Goal: Task Accomplishment & Management: Use online tool/utility

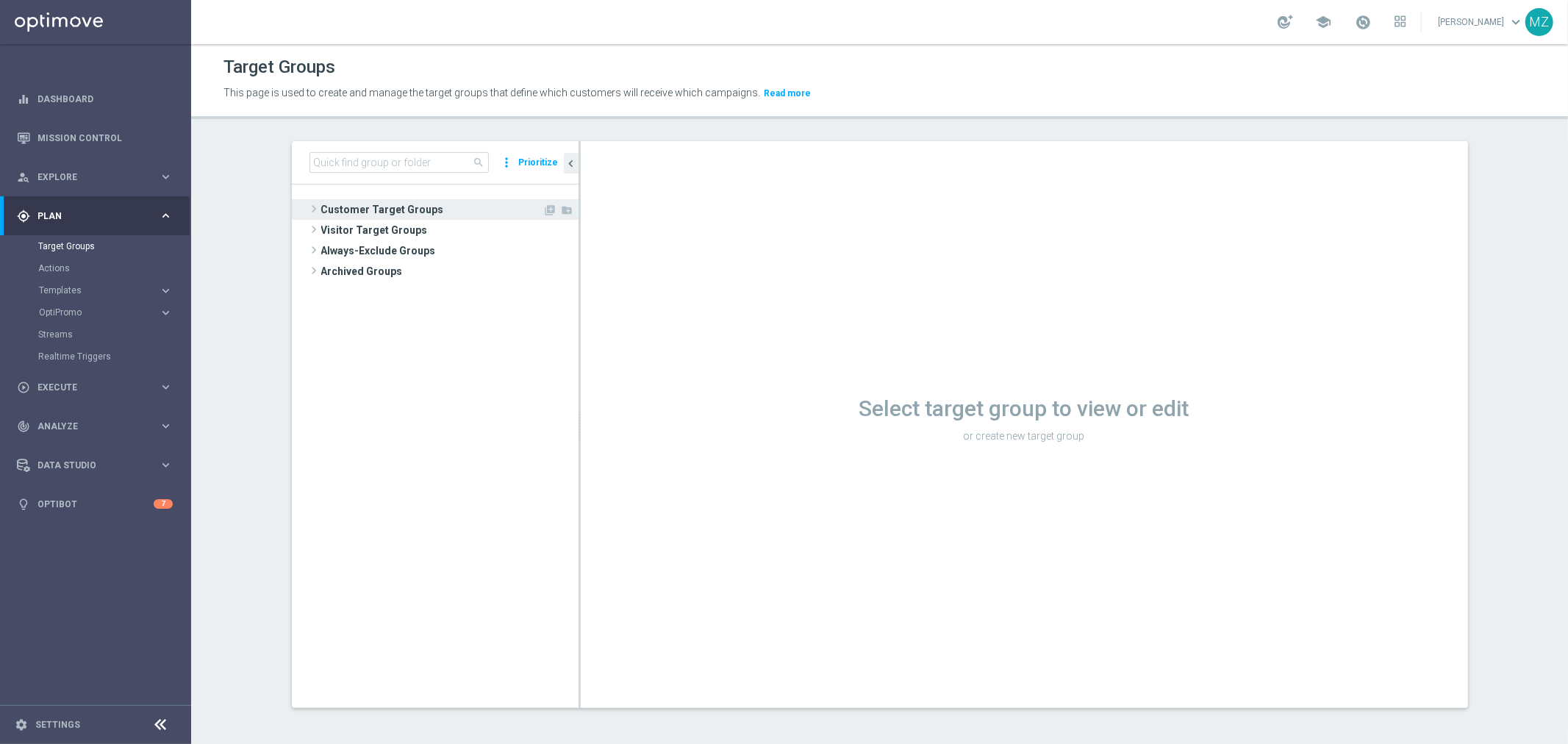
click at [306, 206] on span at bounding box center [314, 209] width 15 height 18
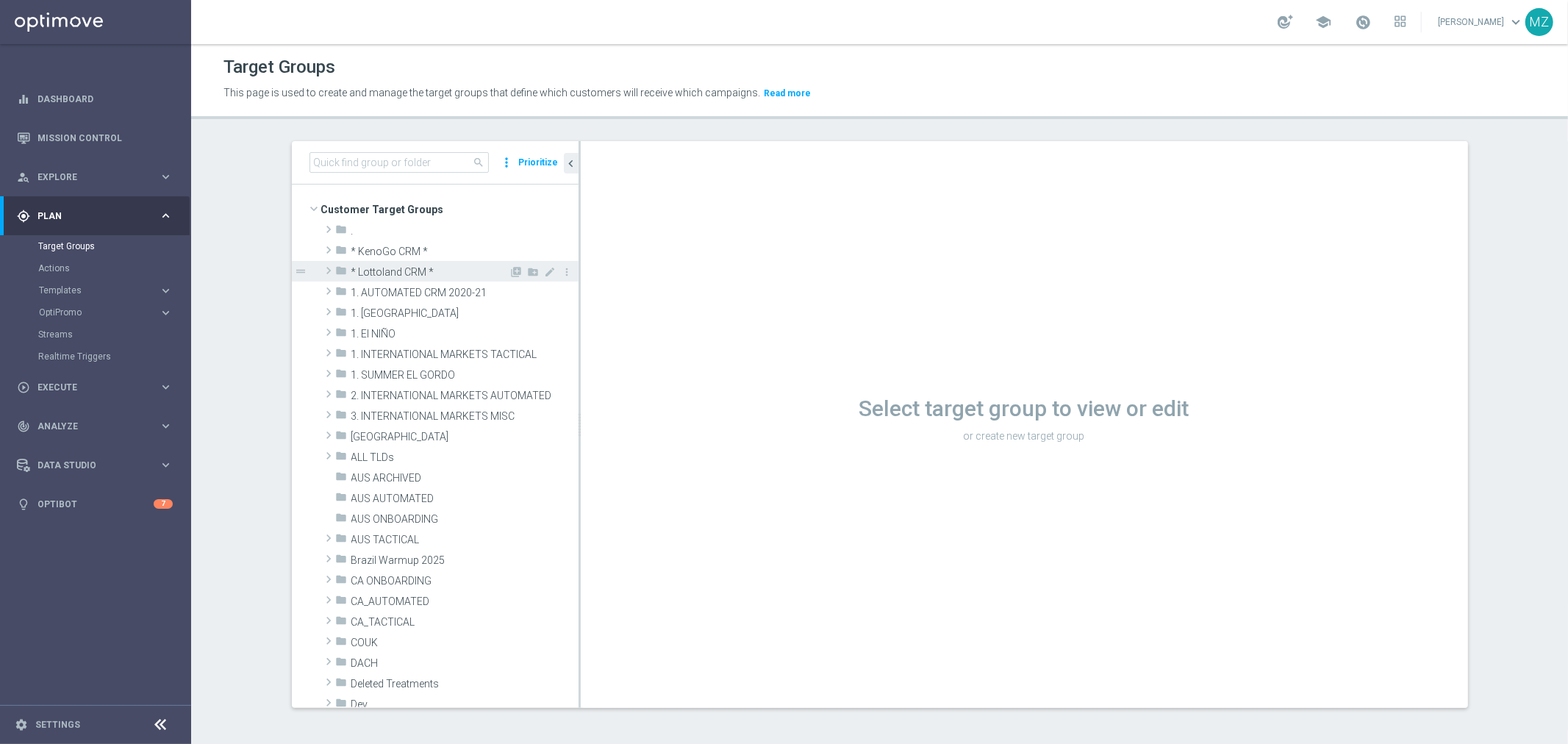
click at [321, 270] on span at bounding box center [329, 271] width 15 height 18
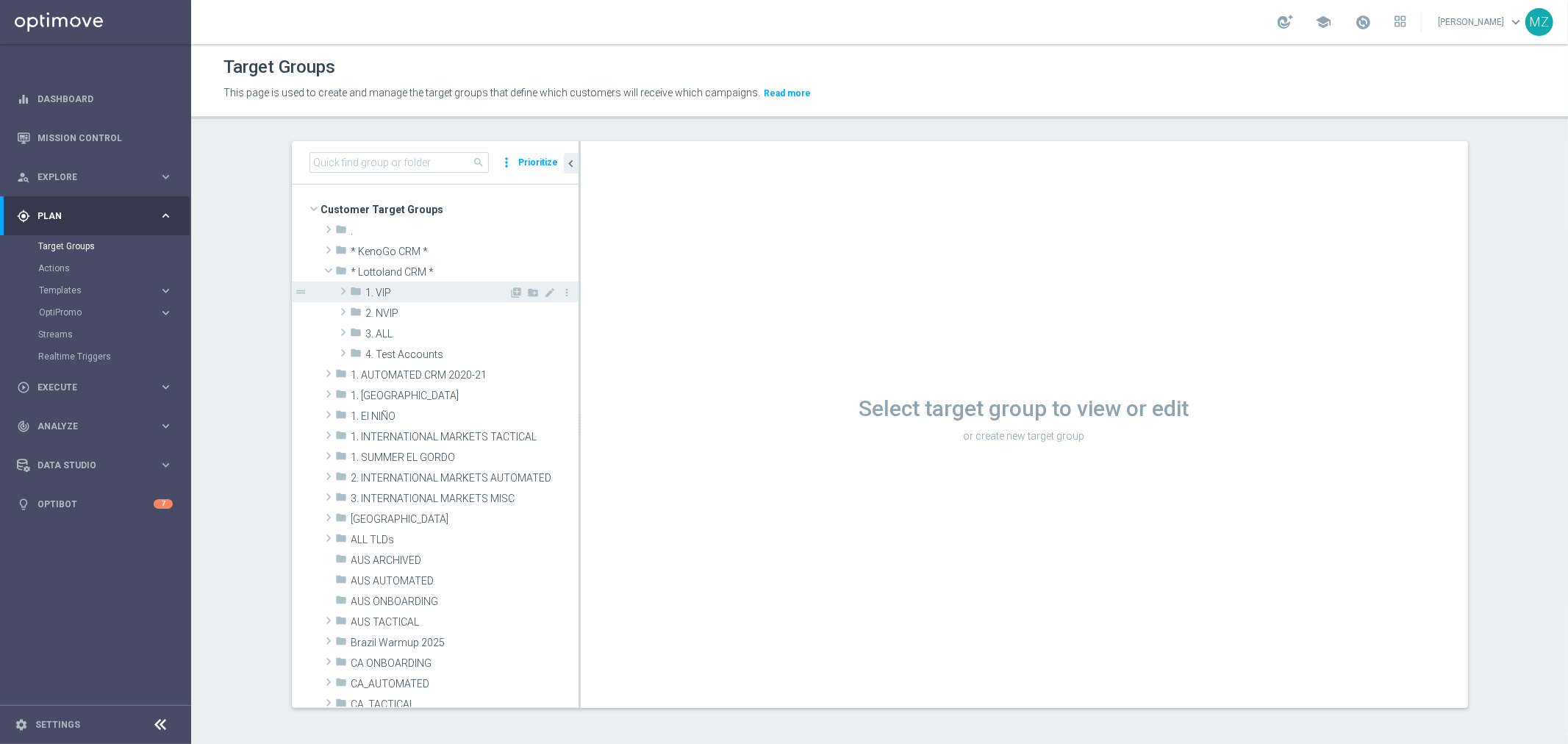
click at [336, 289] on span at bounding box center [344, 292] width 15 height 18
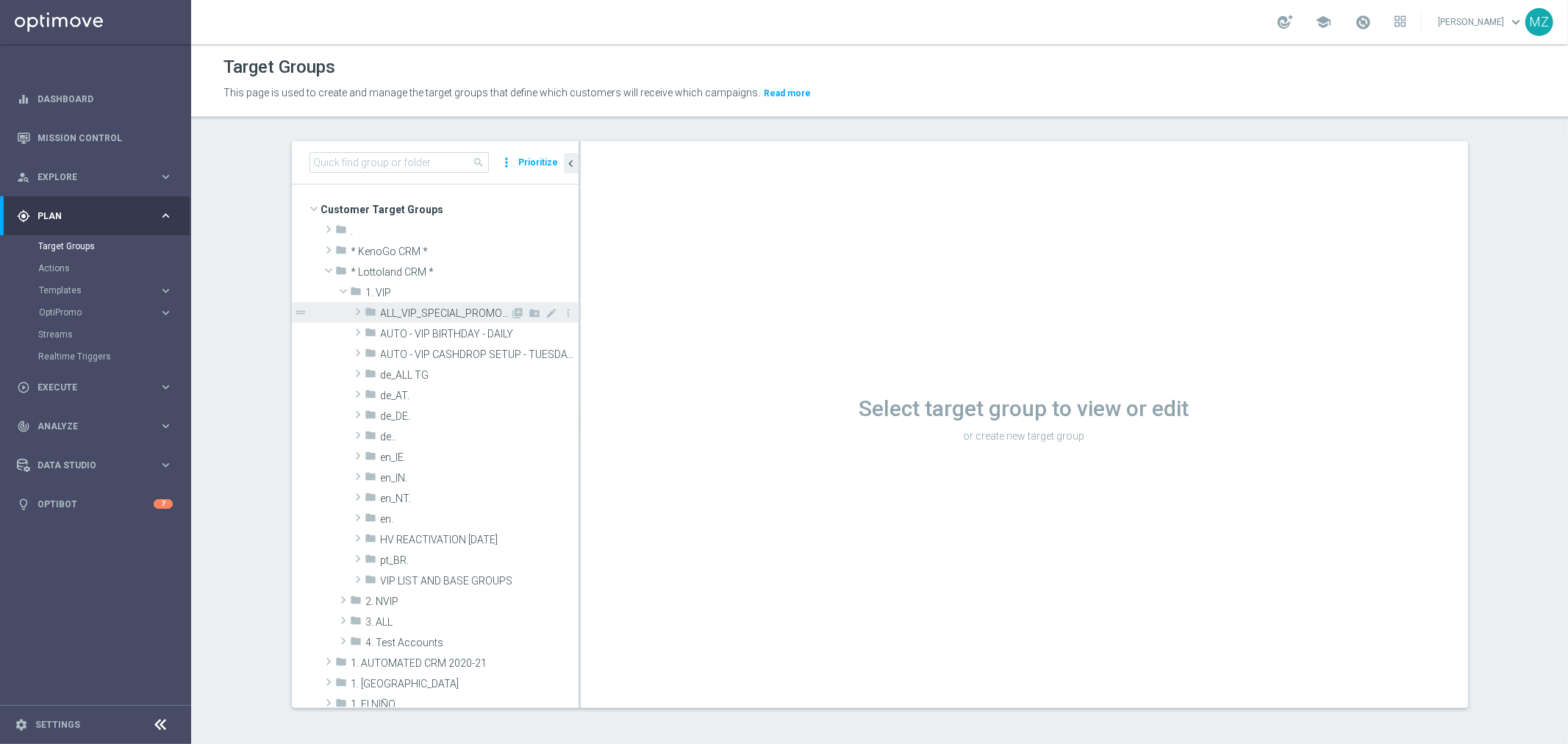
click at [350, 310] on span at bounding box center [358, 312] width 15 height 18
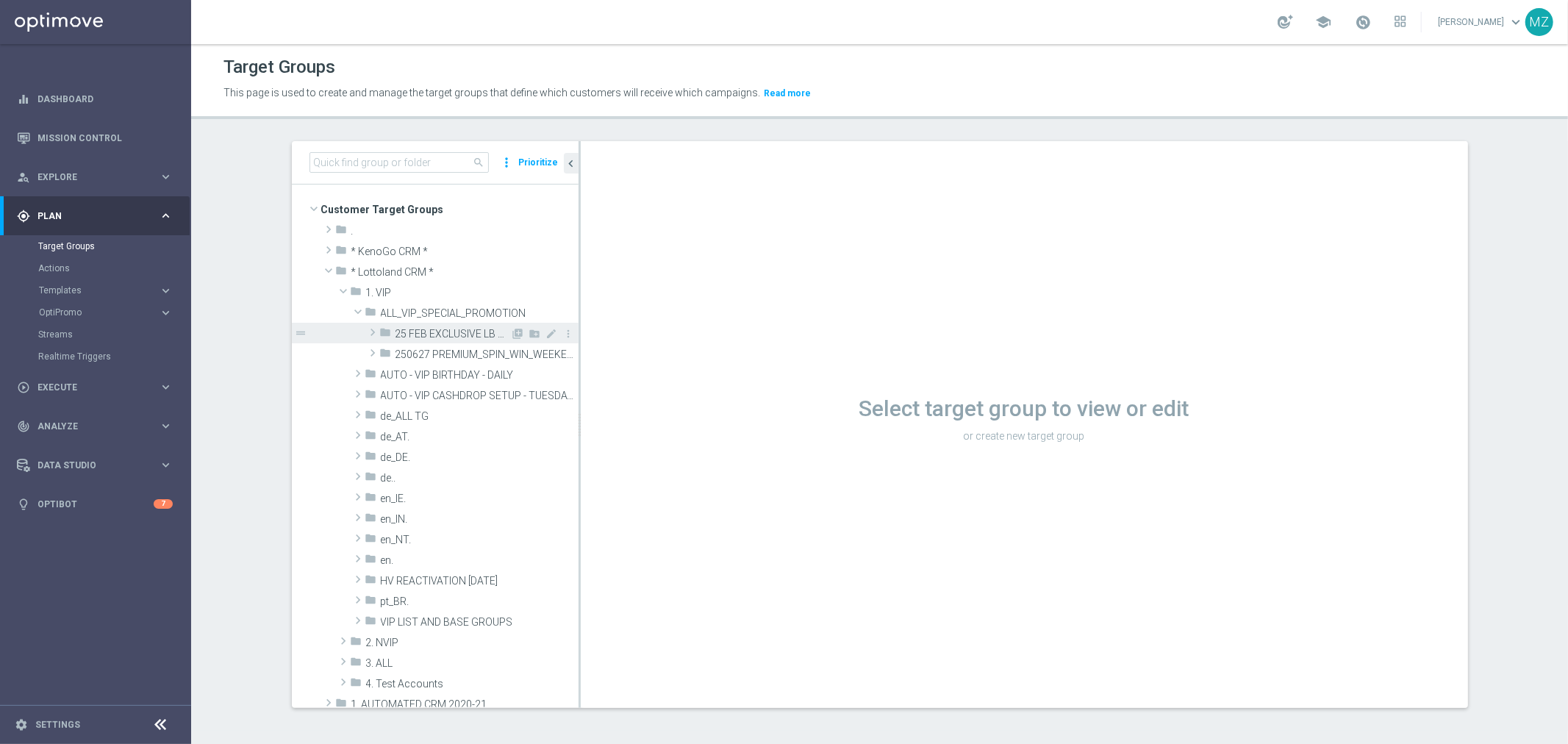
click at [365, 333] on span at bounding box center [373, 333] width 15 height 18
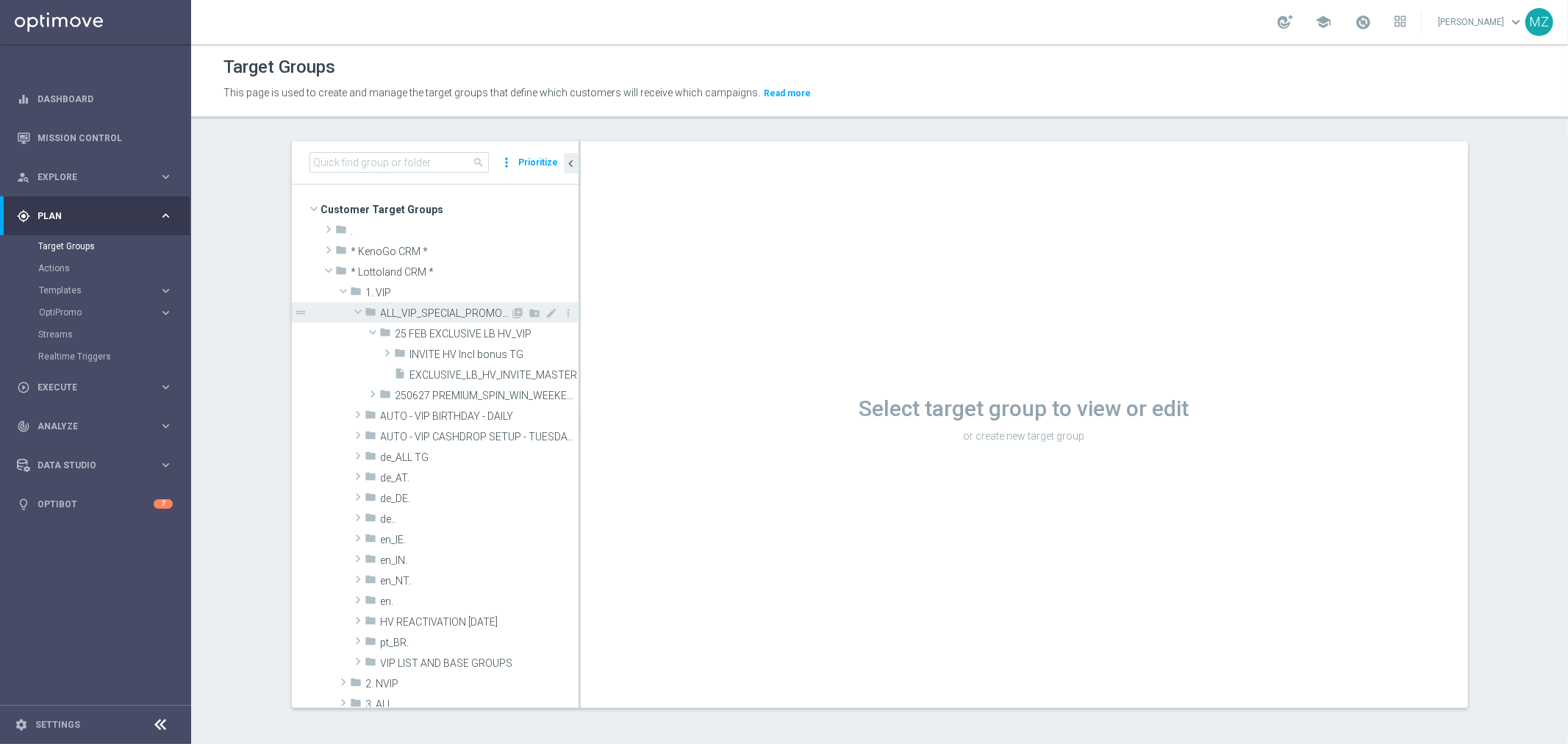
click at [353, 311] on span at bounding box center [359, 312] width 18 height 15
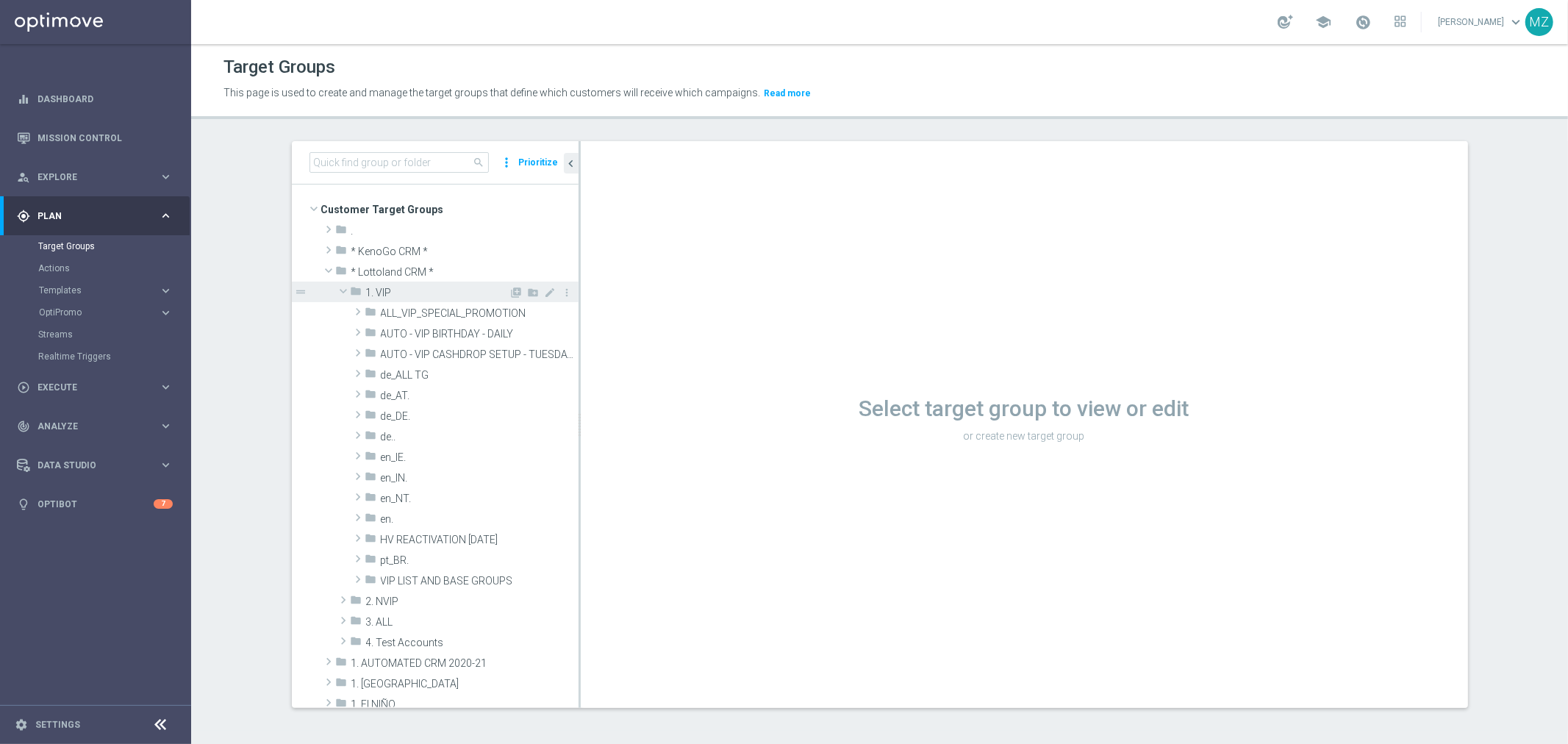
click at [337, 286] on span at bounding box center [344, 292] width 18 height 15
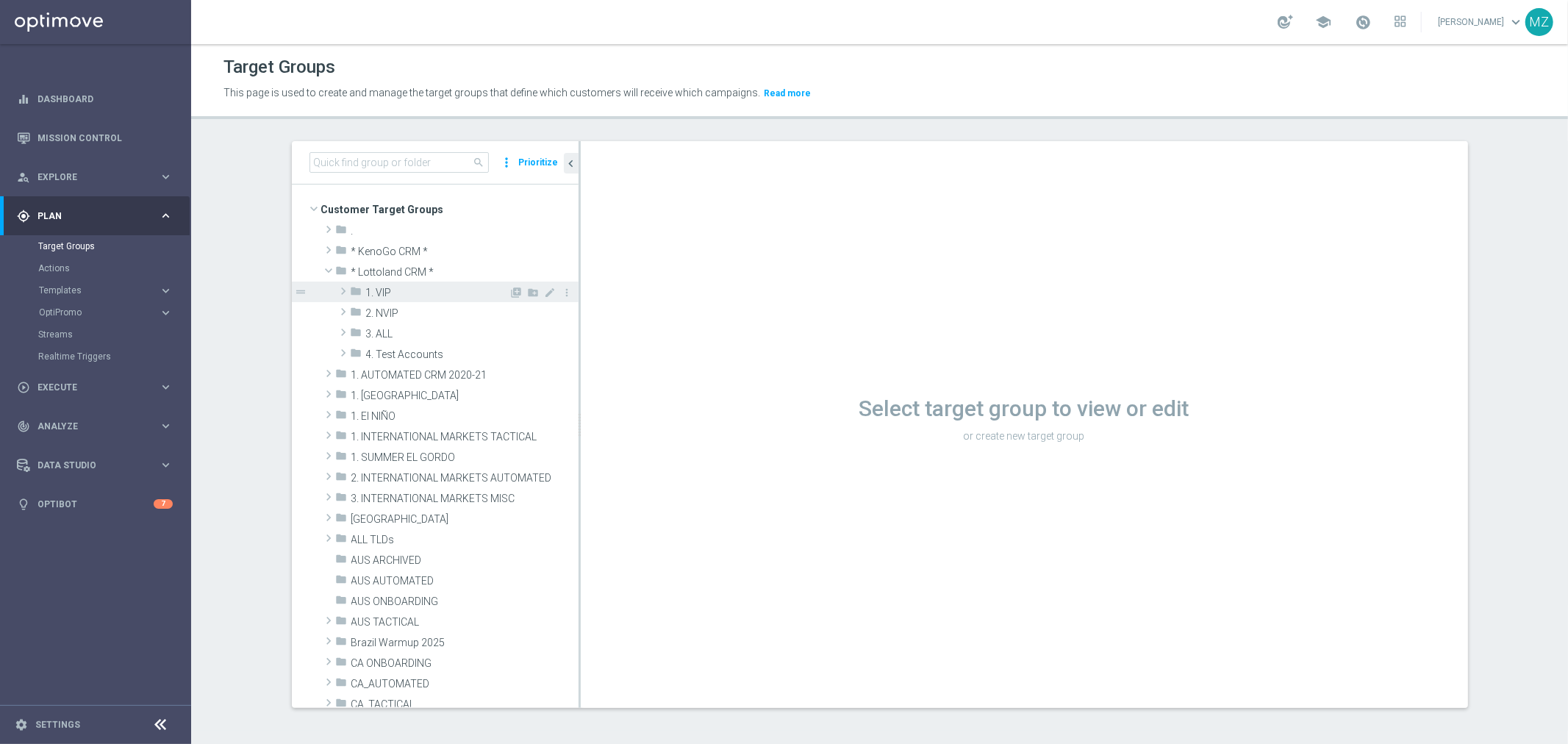
click at [337, 286] on span at bounding box center [344, 292] width 15 height 18
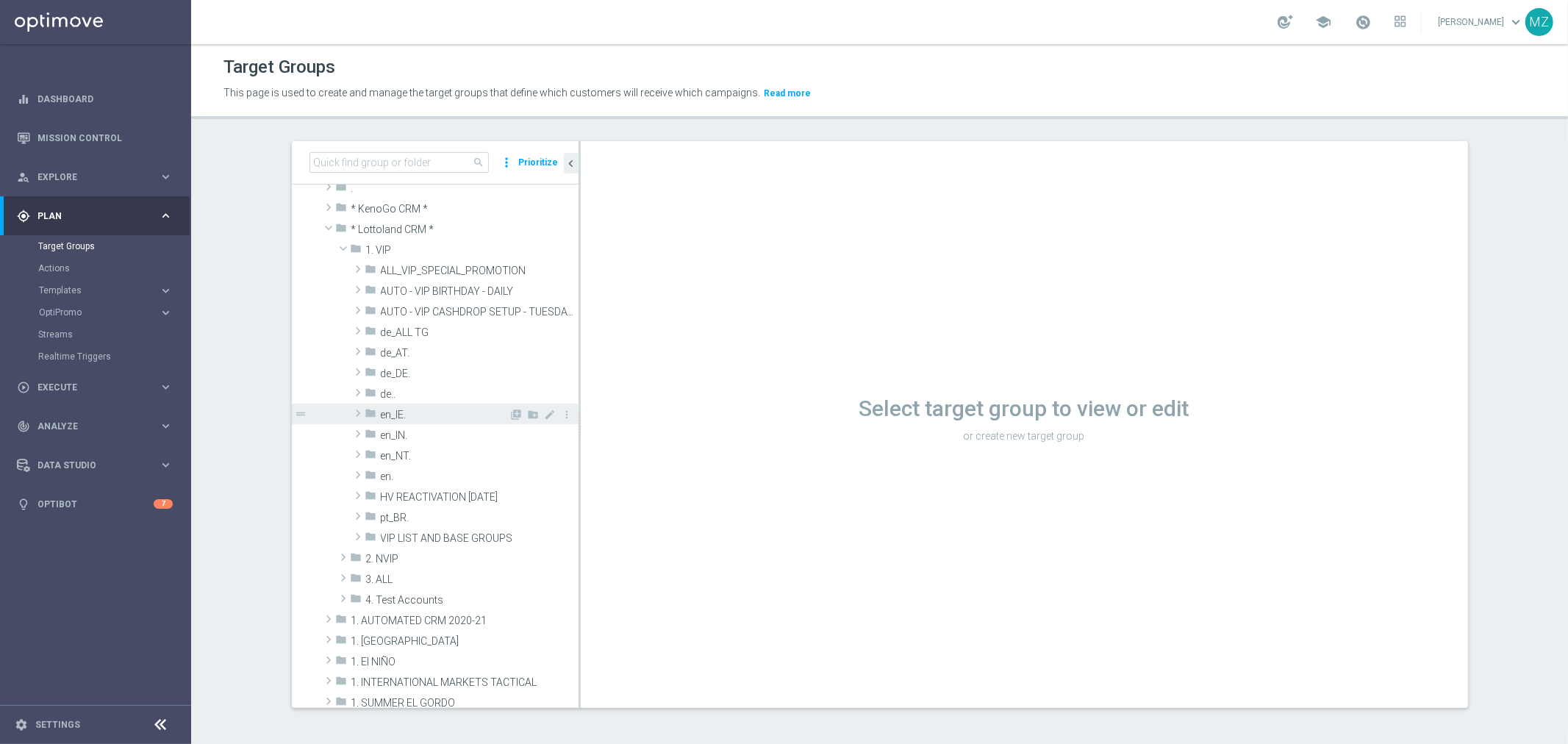
scroll to position [82, 0]
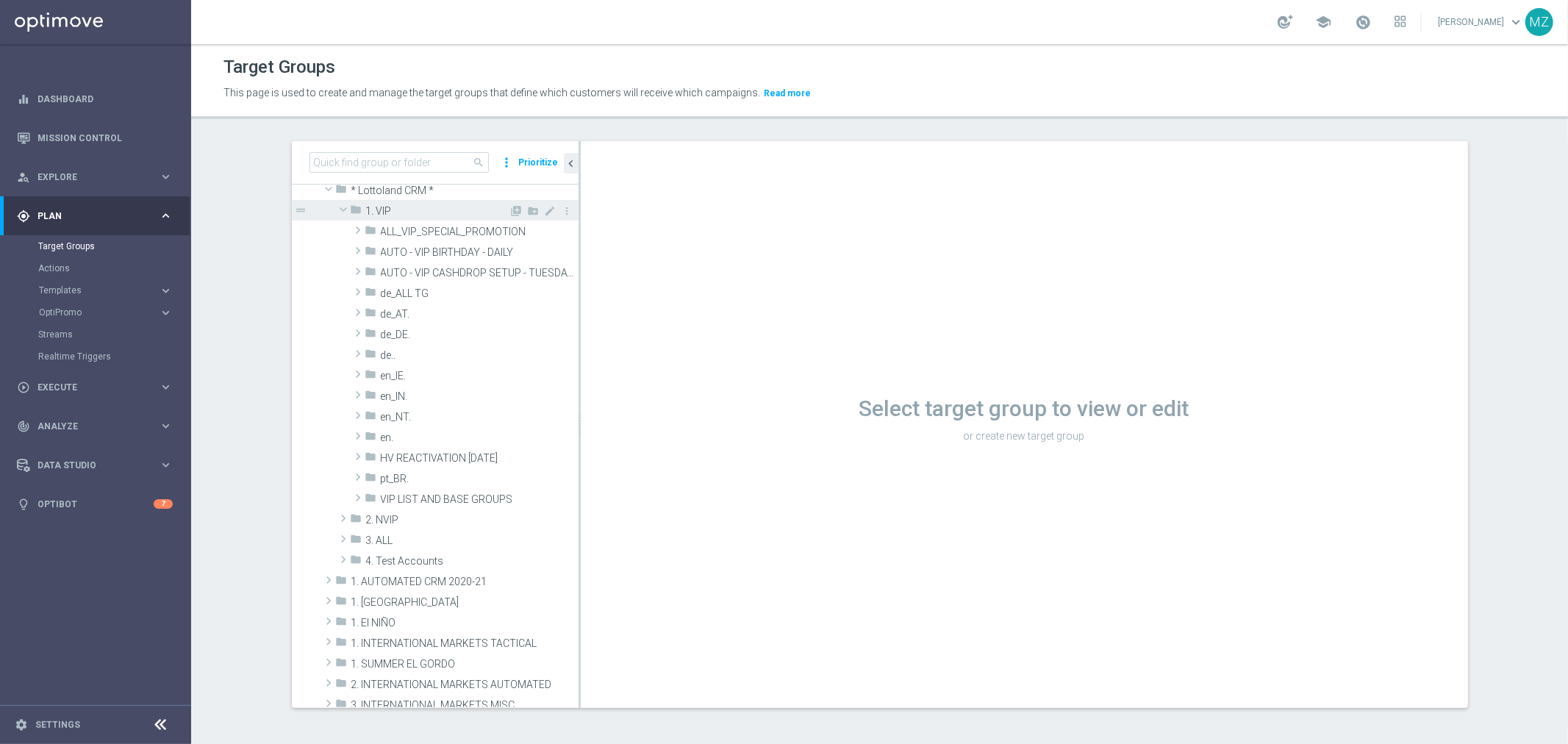
click at [336, 208] on span at bounding box center [344, 210] width 18 height 15
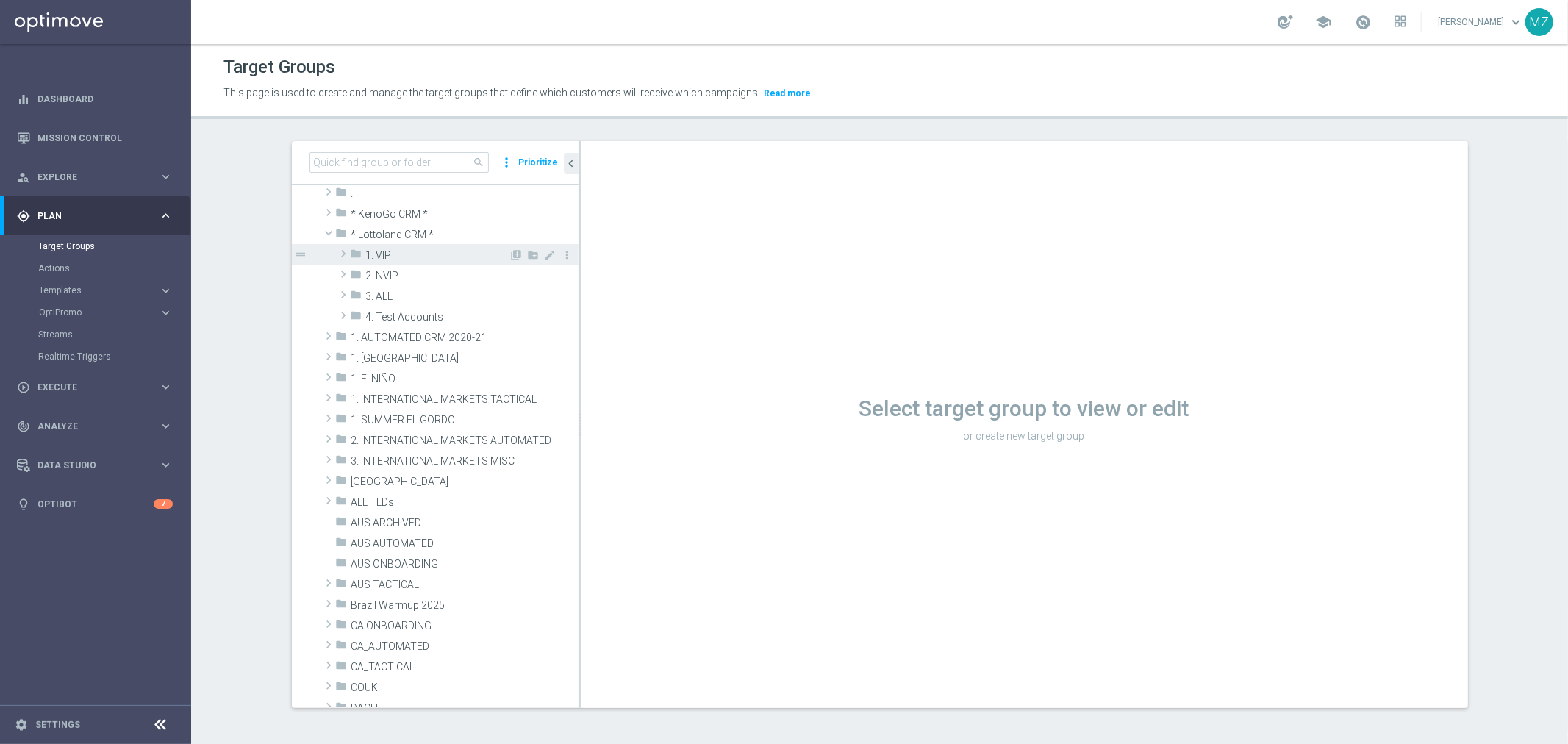
scroll to position [0, 0]
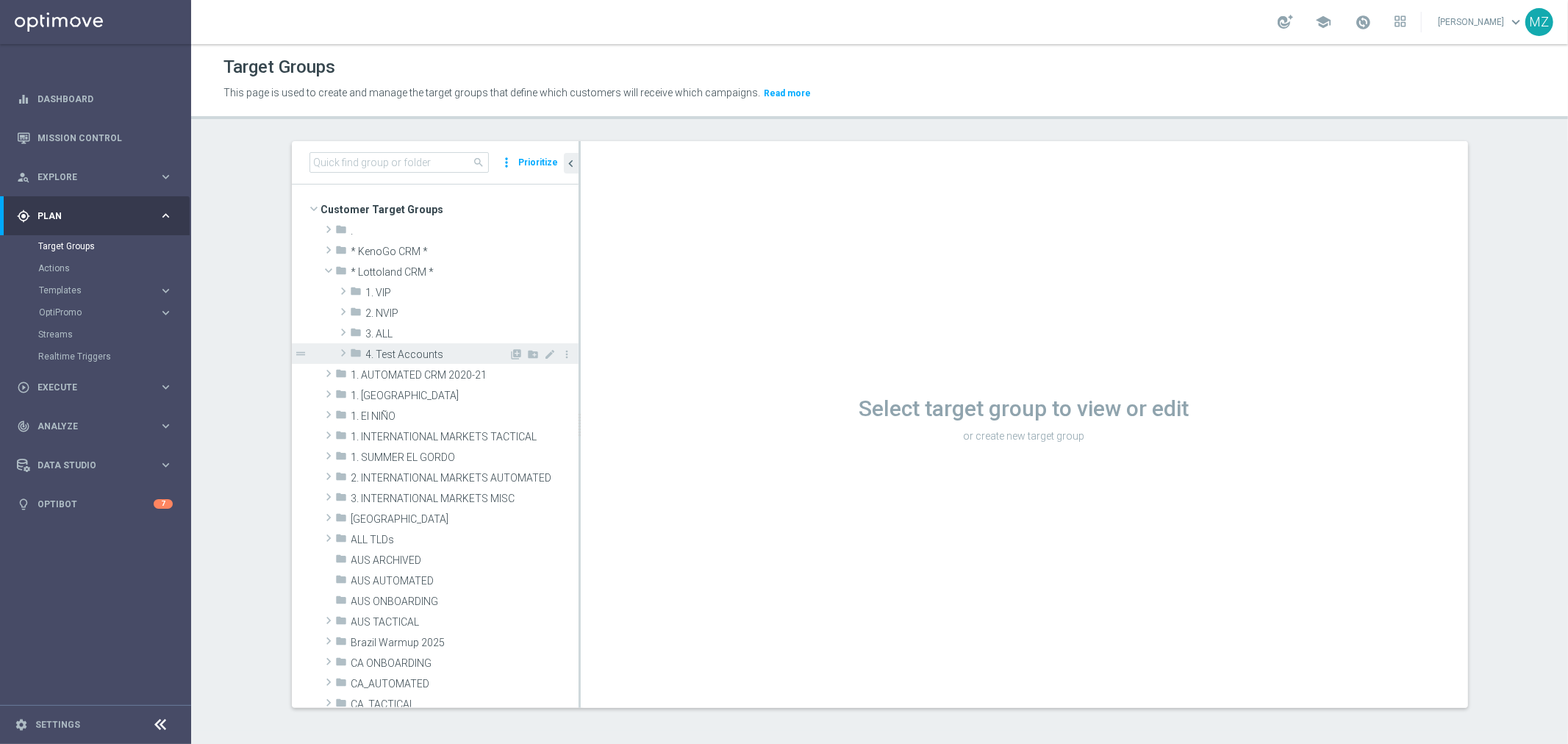
click at [336, 353] on span at bounding box center [344, 353] width 15 height 18
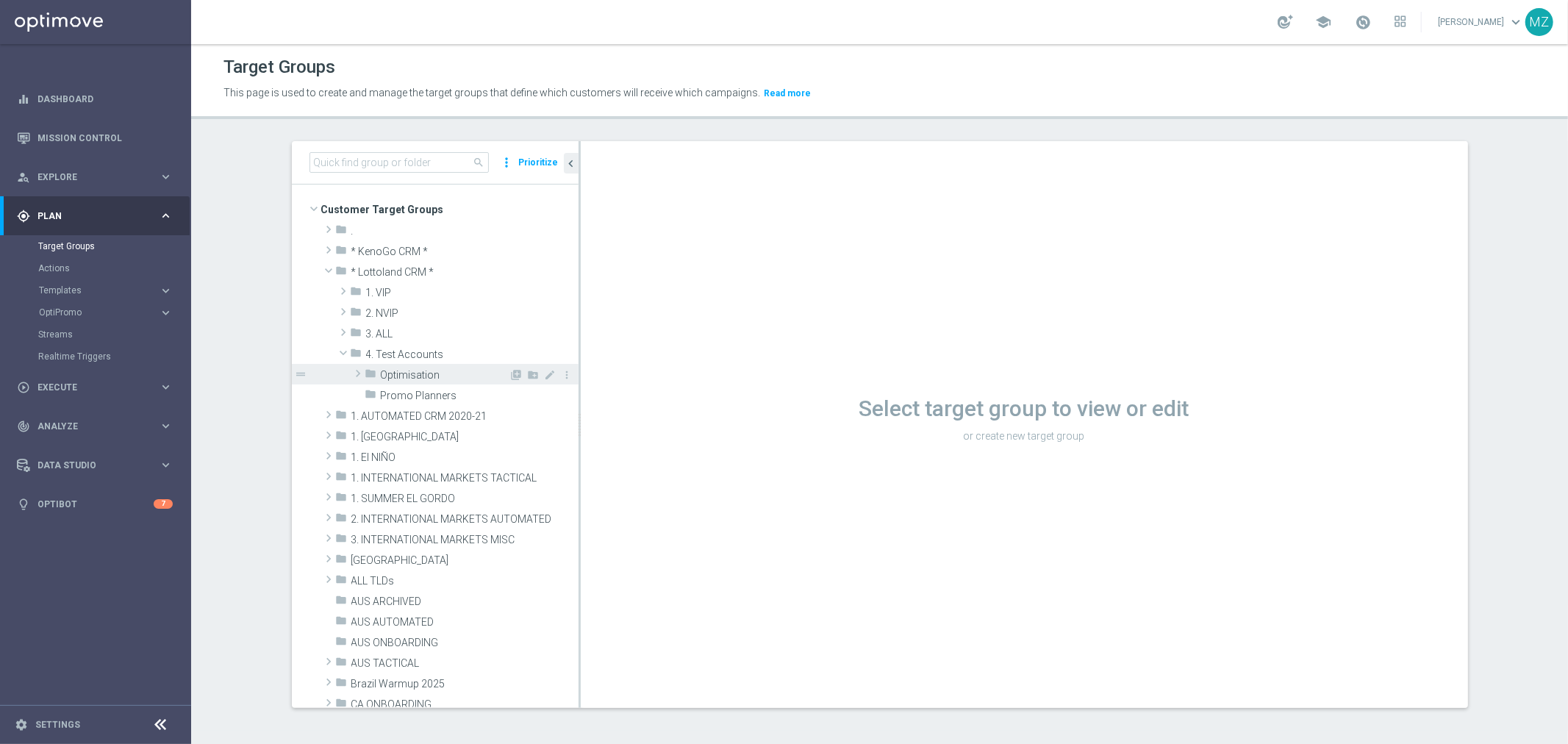
click at [350, 371] on span at bounding box center [358, 373] width 15 height 18
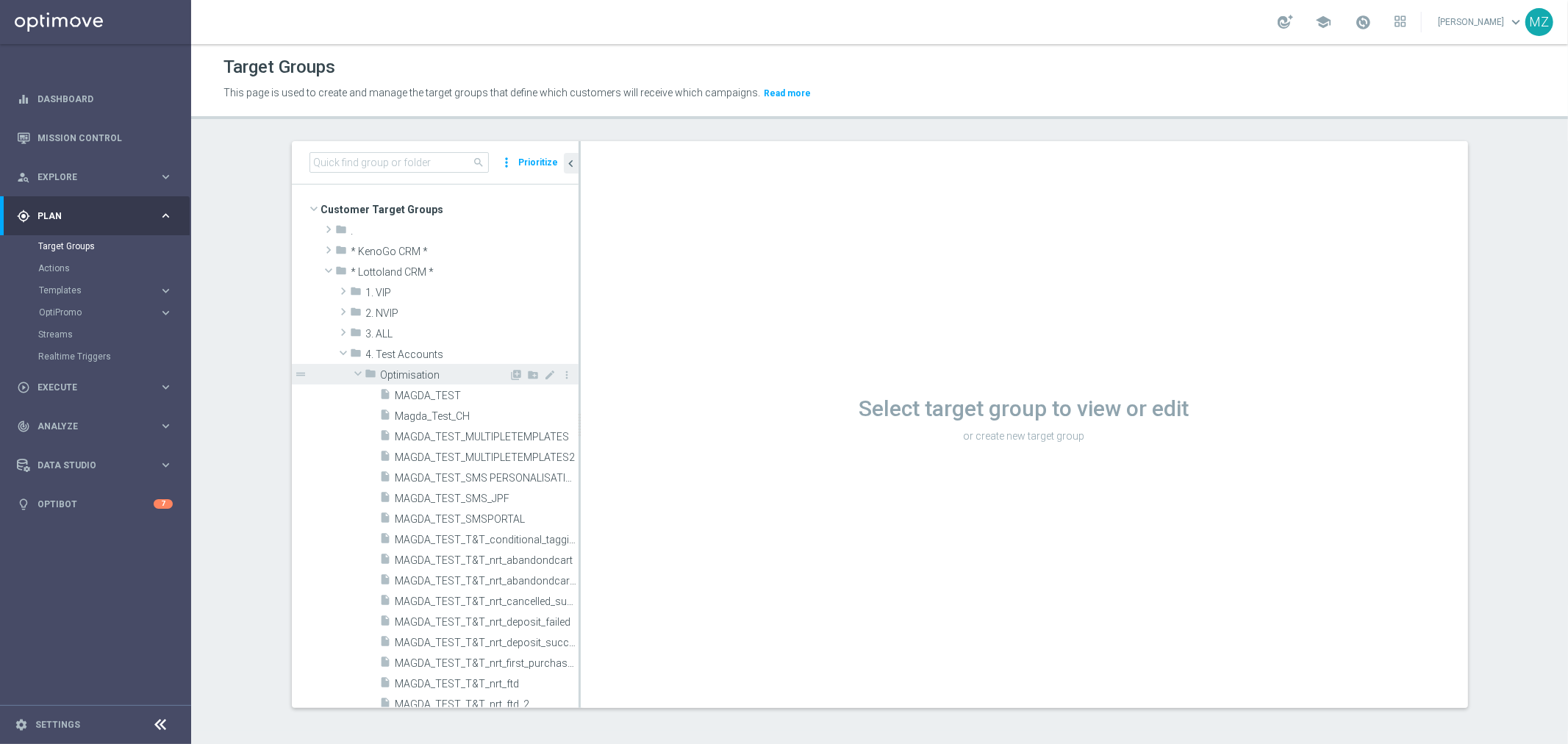
click at [350, 371] on span at bounding box center [359, 373] width 18 height 15
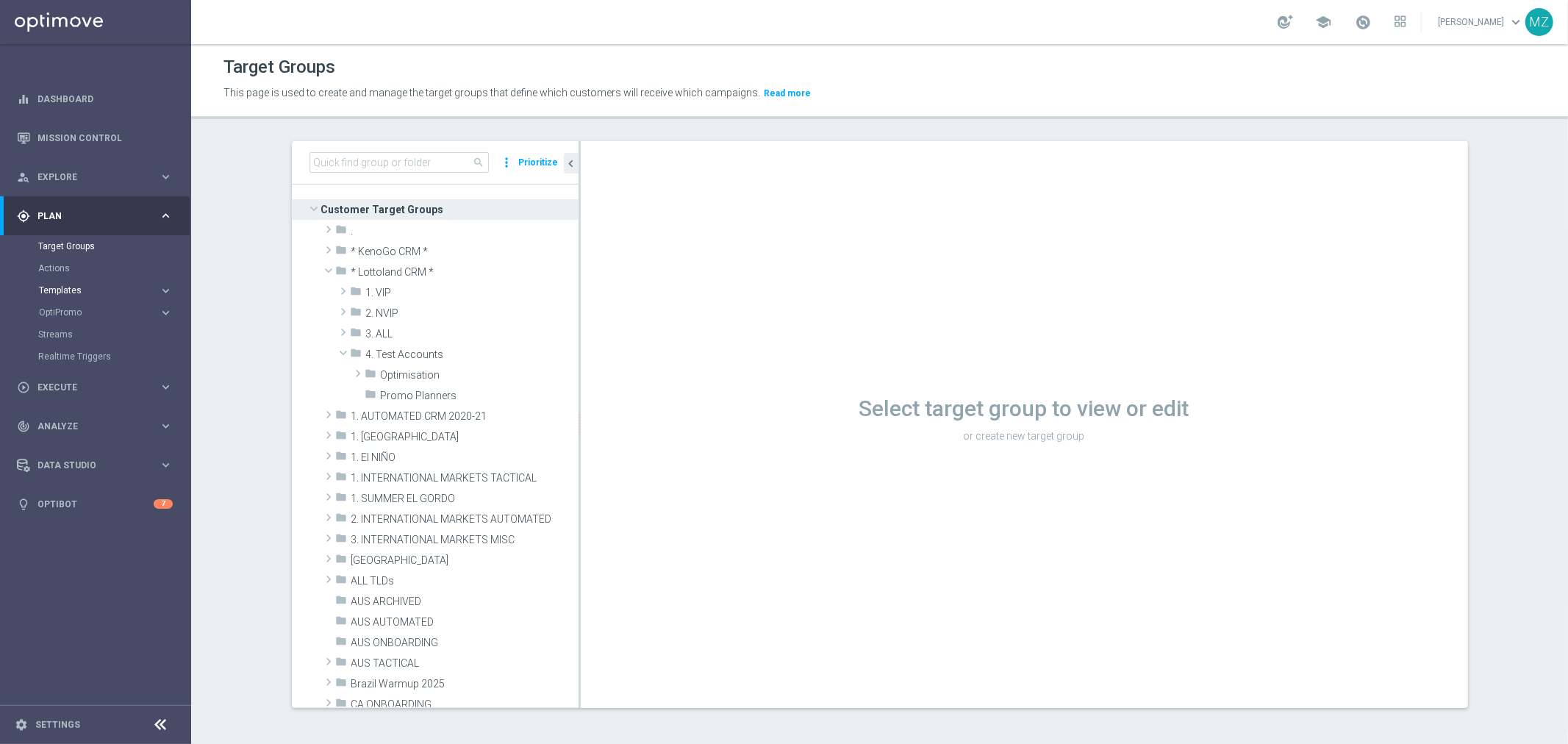
click at [126, 291] on span "Templates" at bounding box center [91, 291] width 105 height 9
click at [108, 443] on span "OptiPromo" at bounding box center [91, 445] width 105 height 9
click at [92, 292] on span "Templates" at bounding box center [91, 291] width 105 height 9
click at [89, 288] on span "Templates" at bounding box center [91, 291] width 105 height 9
click at [74, 307] on link "Optimail" at bounding box center [99, 312] width 107 height 12
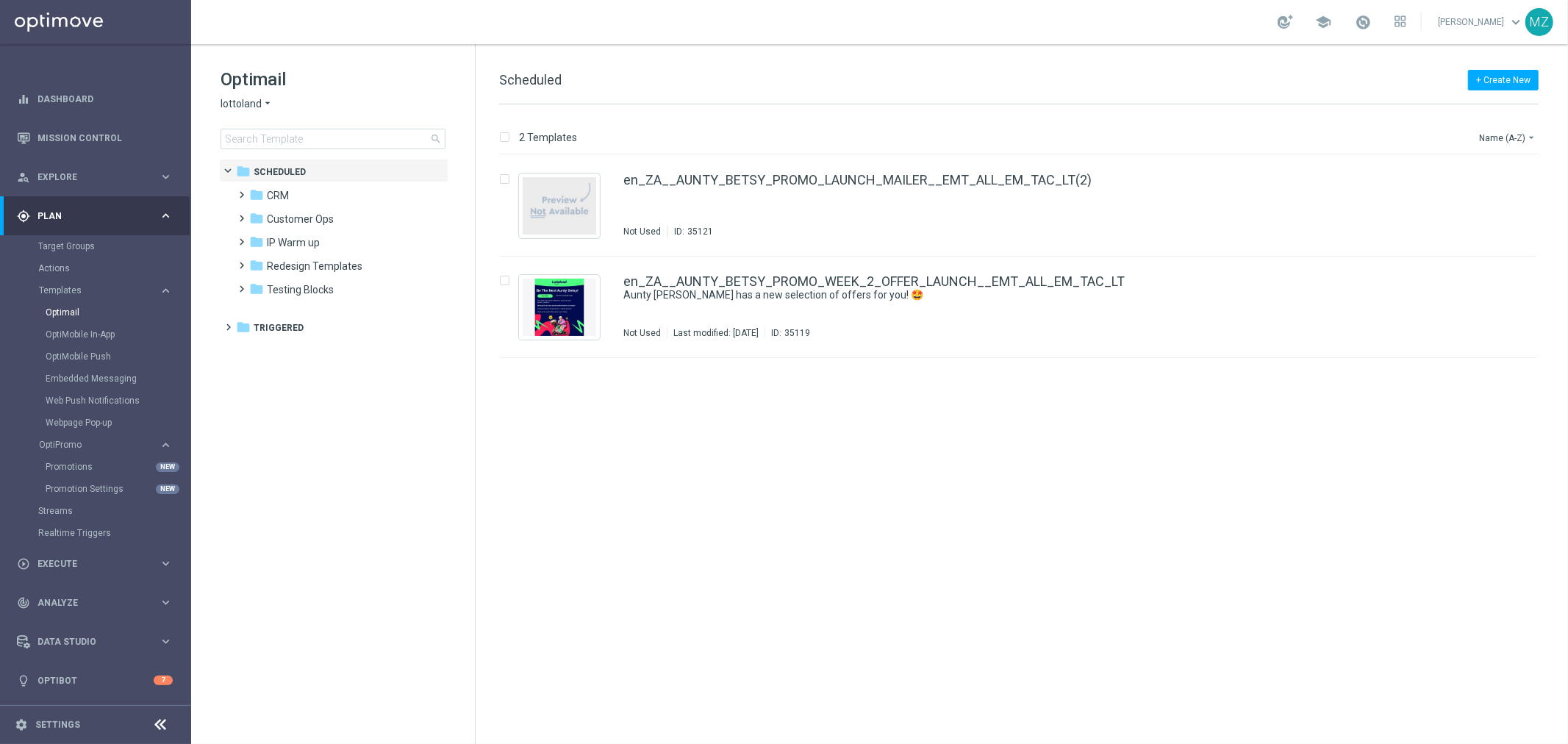
click at [243, 103] on span "lottoland" at bounding box center [241, 103] width 41 height 14
click at [0, 0] on span "Lottoland.bet.br" at bounding box center [0, 0] width 0 height 0
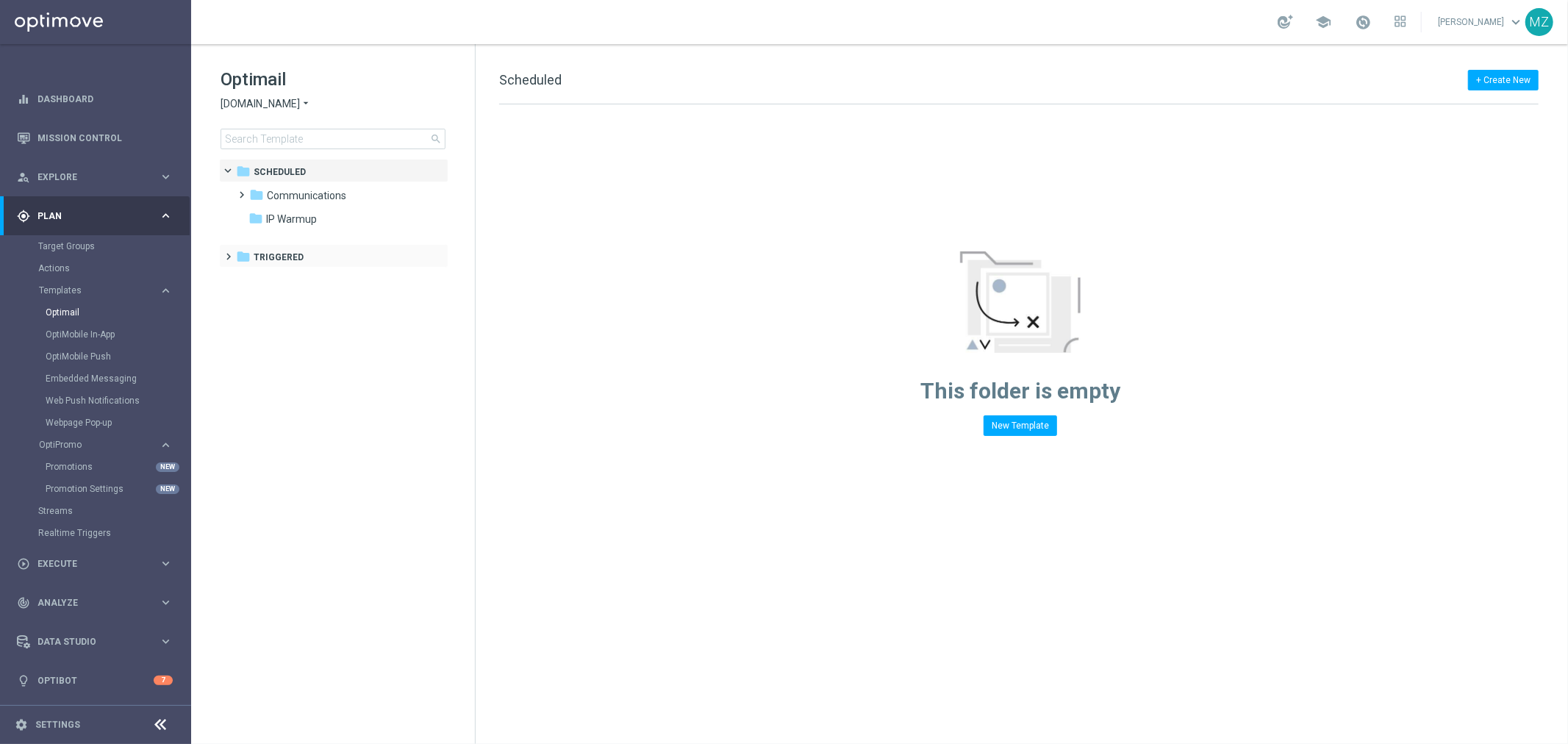
click at [229, 252] on span at bounding box center [226, 250] width 7 height 6
click at [240, 277] on span at bounding box center [239, 274] width 7 height 6
click at [297, 301] on span "ROW_nrt_ftd" at bounding box center [312, 304] width 62 height 13
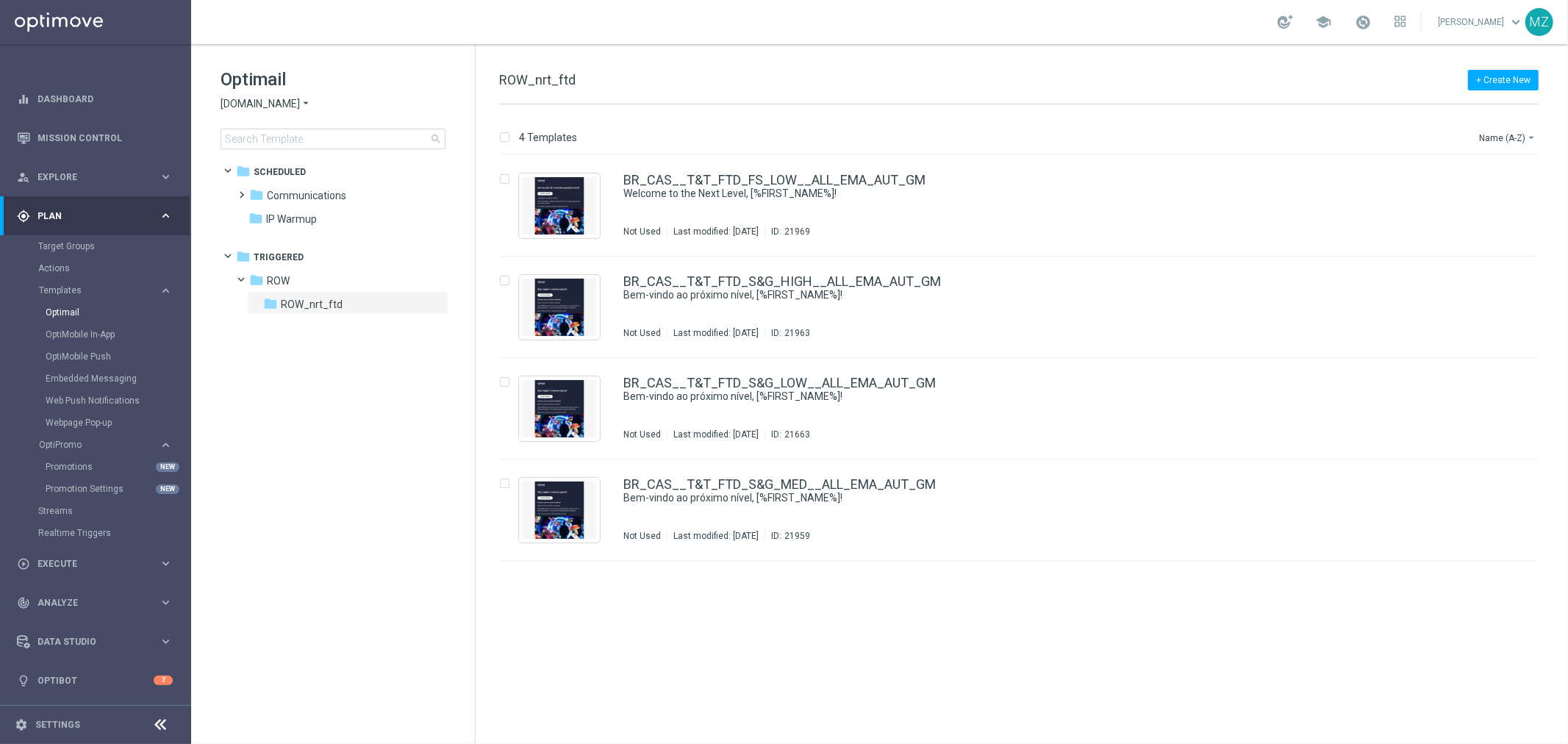
click at [266, 98] on span "Lottoland.bet.br" at bounding box center [260, 103] width 80 height 14
click at [0, 0] on span "[DOMAIN_NAME]" at bounding box center [0, 0] width 0 height 0
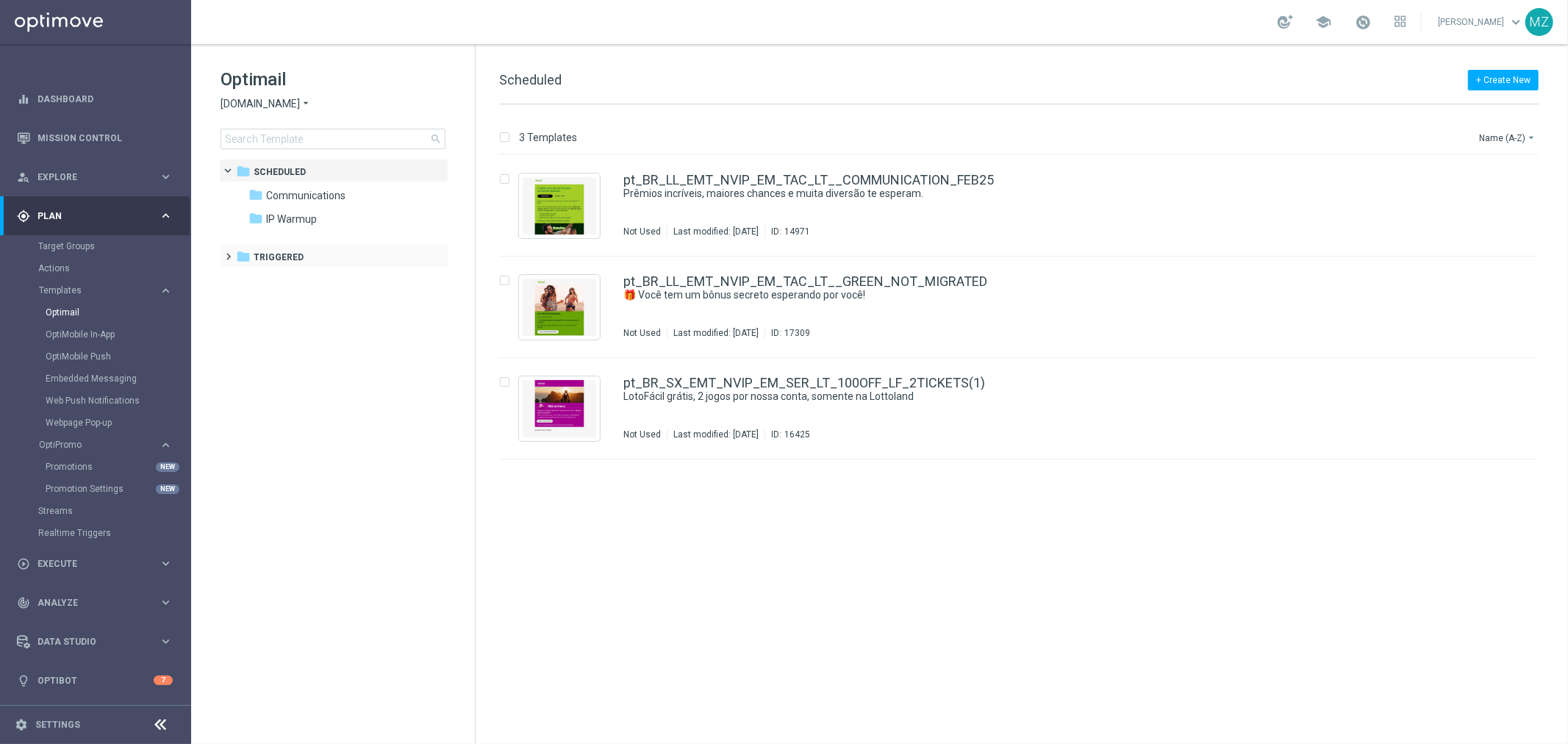
click at [229, 253] on span at bounding box center [226, 250] width 7 height 6
click at [240, 277] on span at bounding box center [239, 274] width 7 height 6
click at [254, 300] on span at bounding box center [254, 297] width 7 height 6
click at [353, 376] on span "ROW nrt_purchased_tickets" at bounding box center [359, 375] width 127 height 13
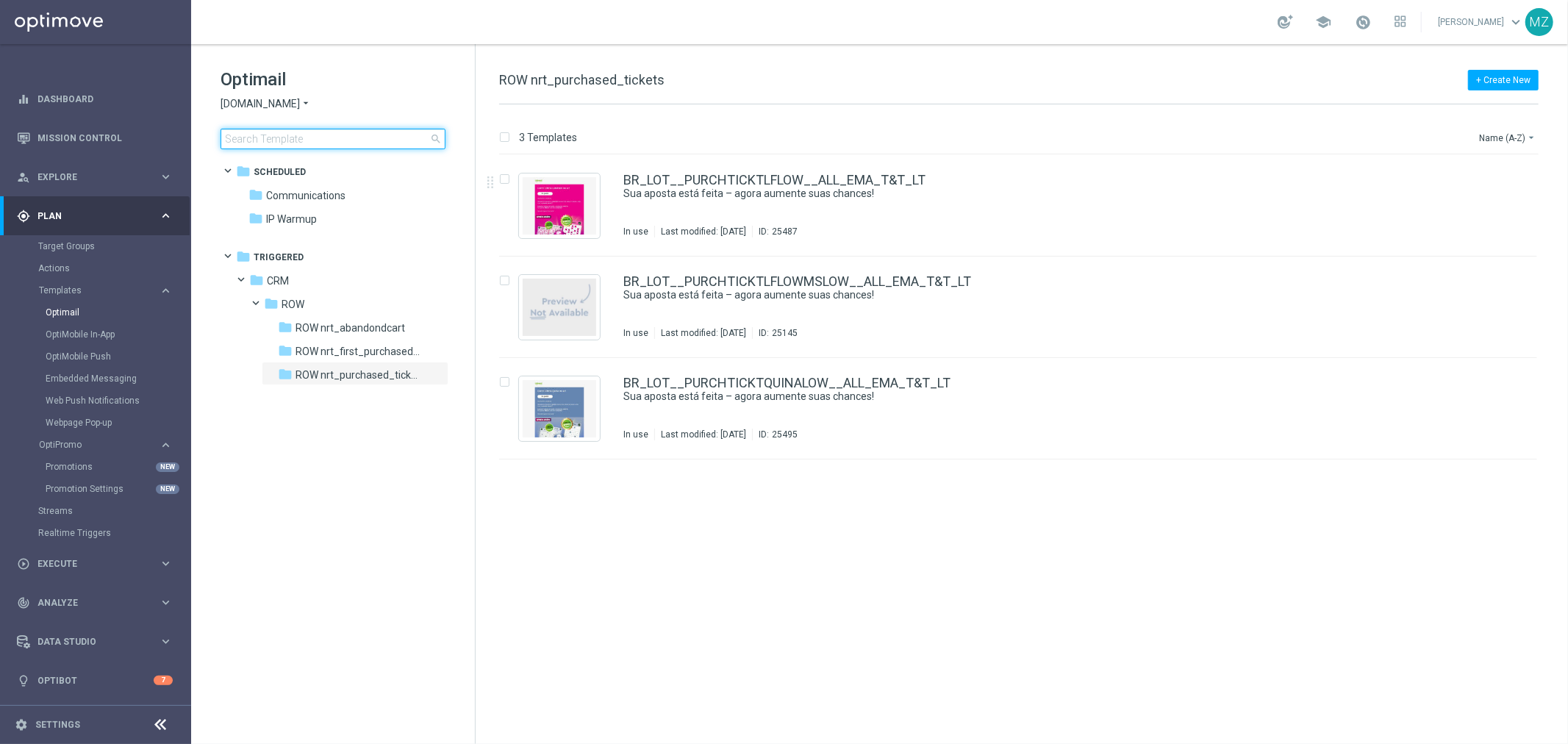
click at [295, 135] on input at bounding box center [333, 139] width 225 height 21
type input "BR_LOT__PURCHTICKTLFLOW__ALL_EMA_T&T_LT"
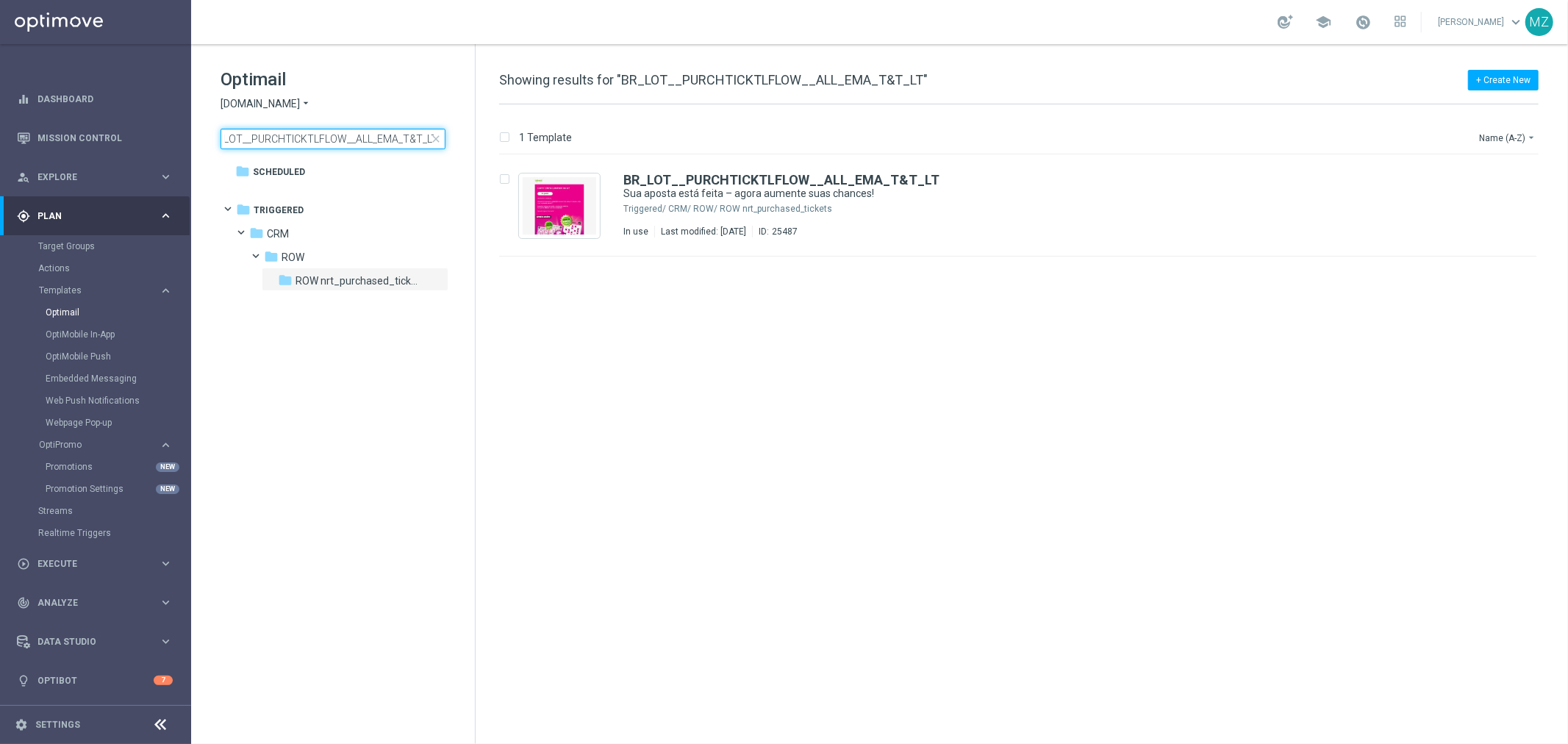
click at [301, 141] on input "BR_LOT__PURCHTICKTLFLOW__ALL_EMA_T&T_LT" at bounding box center [333, 139] width 225 height 21
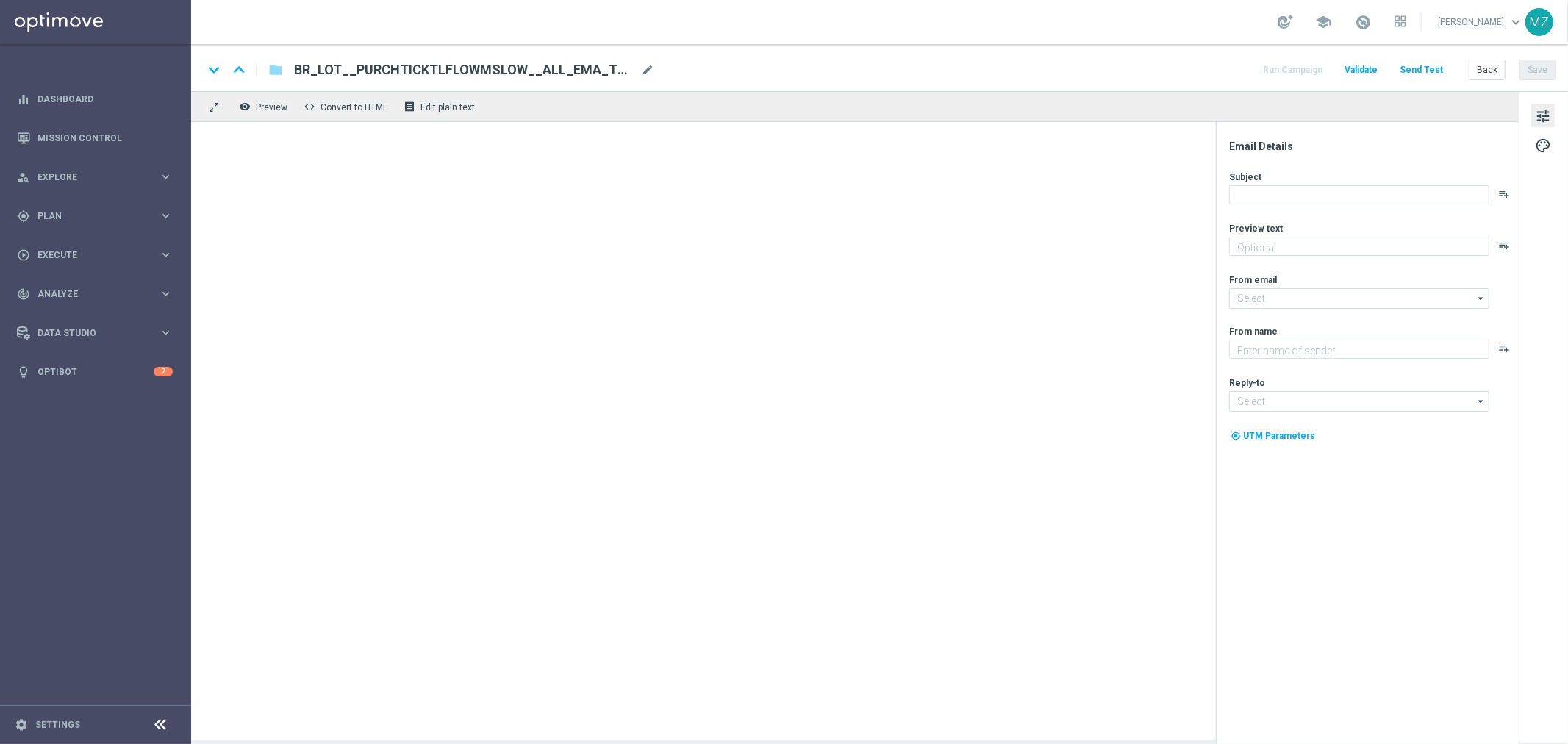
type textarea "Só hoje: leve 3 bilhetes pagando apenas 2!"
type textarea "[DOMAIN_NAME]"
type input "[EMAIL_ADDRESS][DOMAIN_NAME]"
type textarea "Só hoje: leve 3 bilhetes pagando apenas 2!"
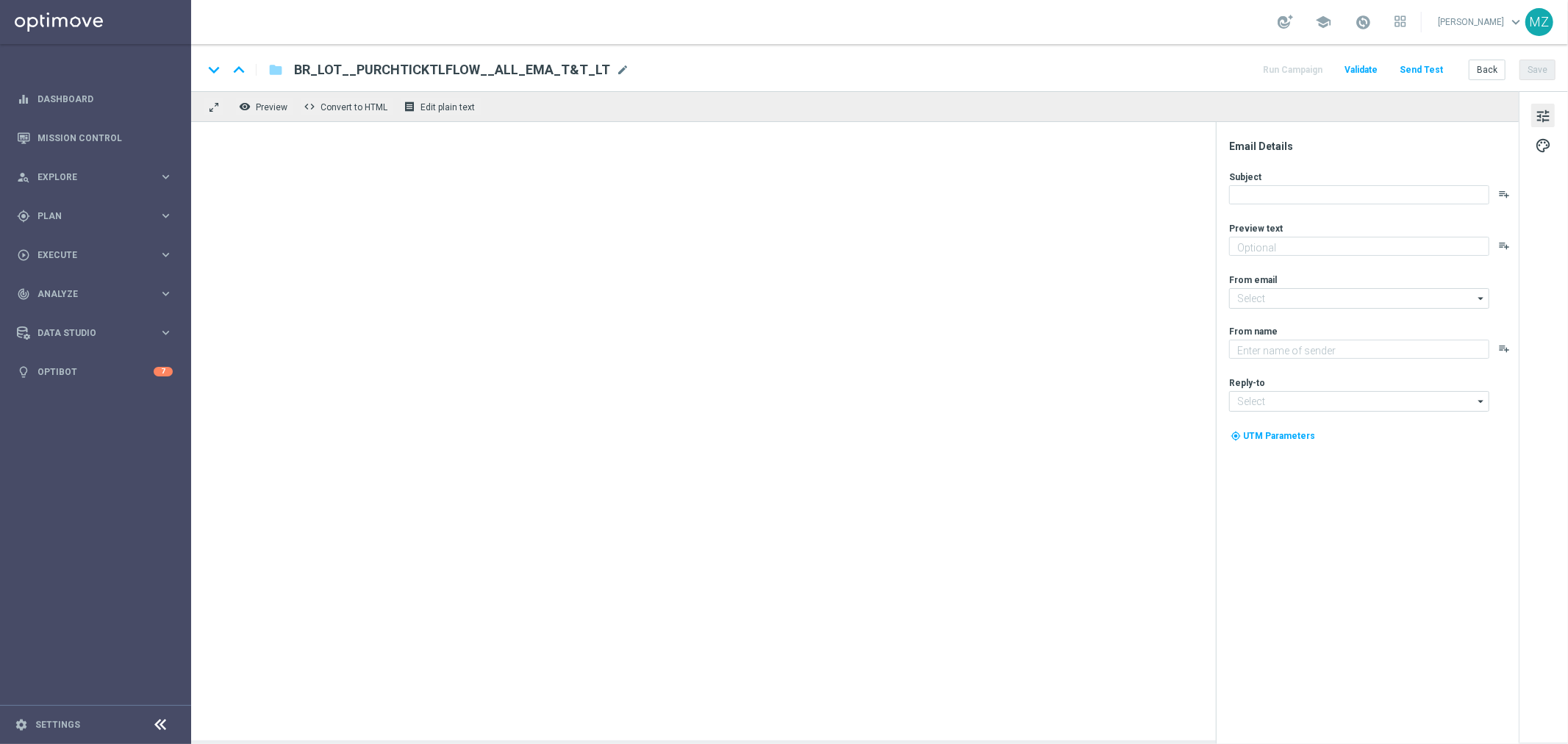
type textarea "[DOMAIN_NAME]"
type input "[EMAIL_ADDRESS][DOMAIN_NAME]"
type input "BR_LOT__PURCHTICKTLFLOWMSLOW__ALL_EMA_T&T_LT"
type textarea "Só hoje: leve 3 bilhetes pagando apenas 2!"
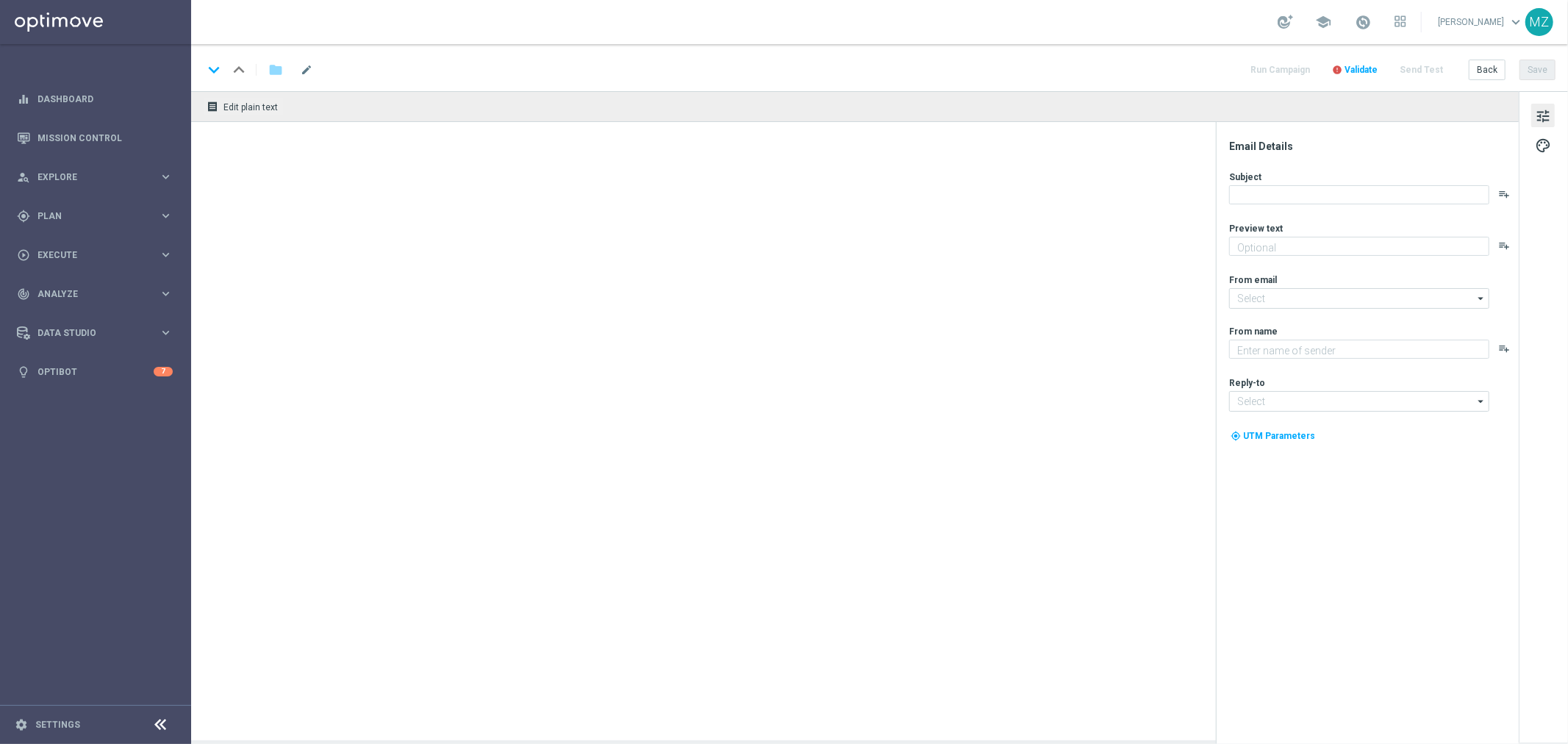
type textarea "[DOMAIN_NAME]"
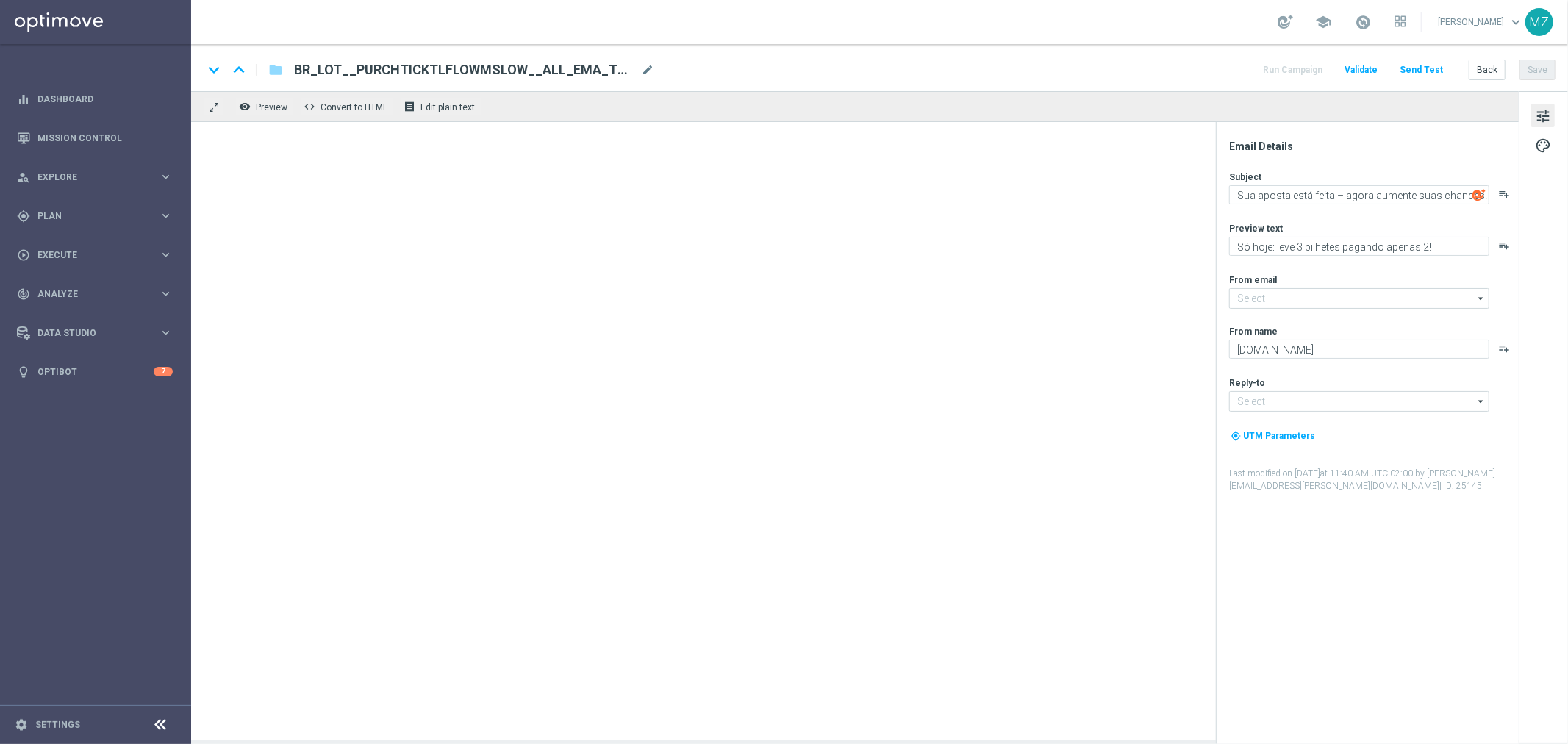
type input "[EMAIL_ADDRESS][DOMAIN_NAME]"
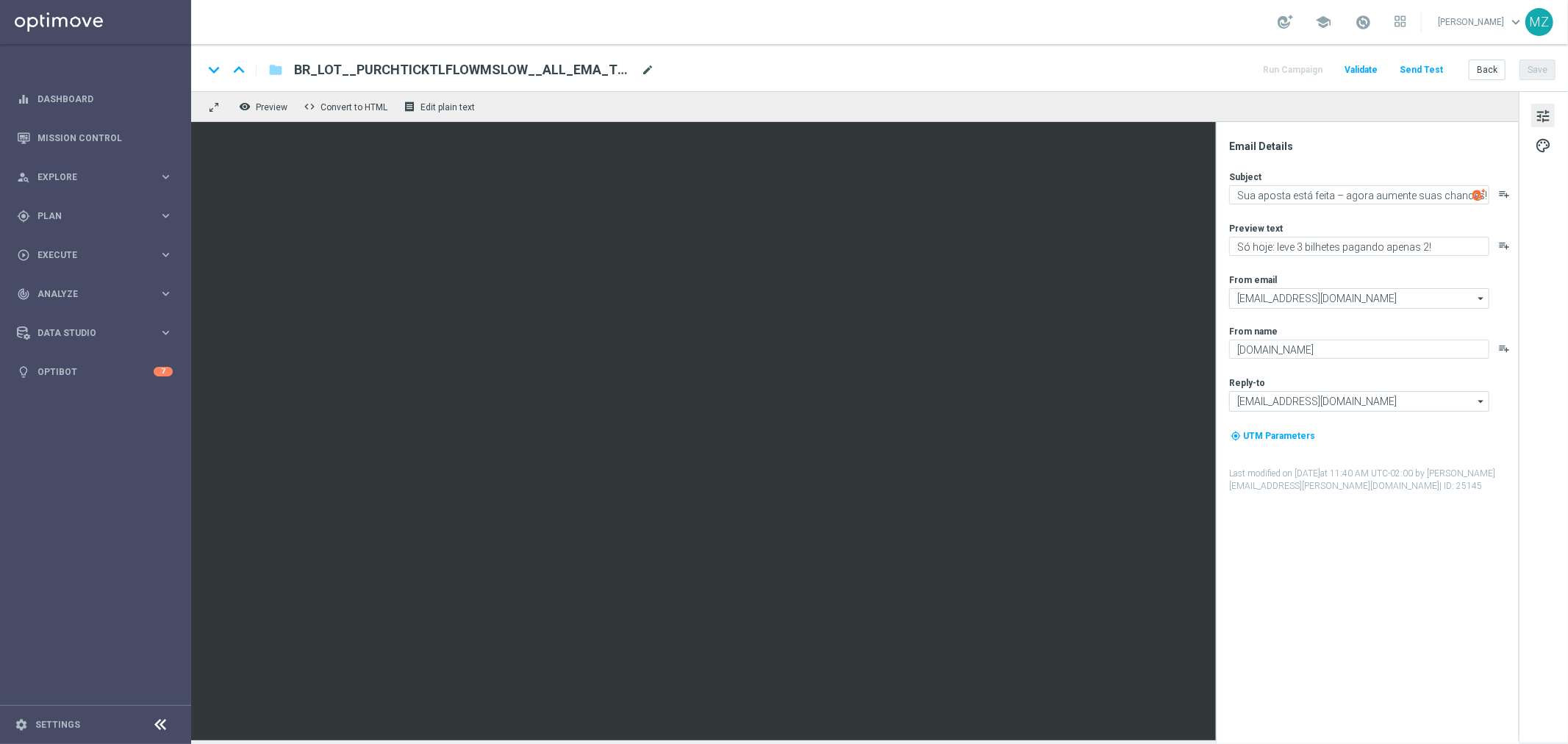
click at [648, 66] on span "mode_edit" at bounding box center [648, 70] width 13 height 13
click at [617, 70] on input "BR_LOT__PURCHTICKTLFLOWMSLOW__ALL_EMA_T&T_LT" at bounding box center [476, 70] width 364 height 19
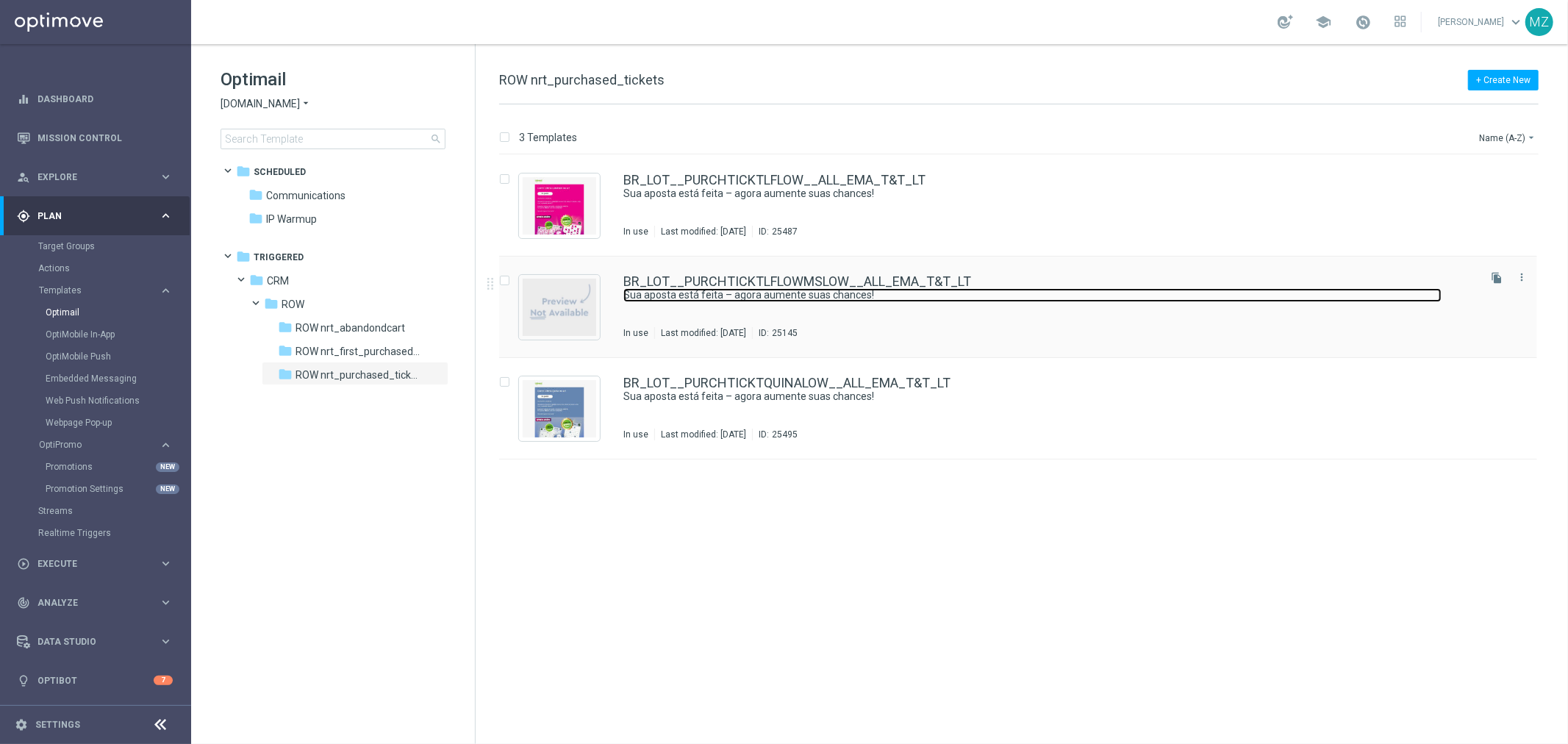
click at [870, 294] on link "Sua aposta está feita – agora aumente suas chances!" at bounding box center [1032, 295] width 818 height 14
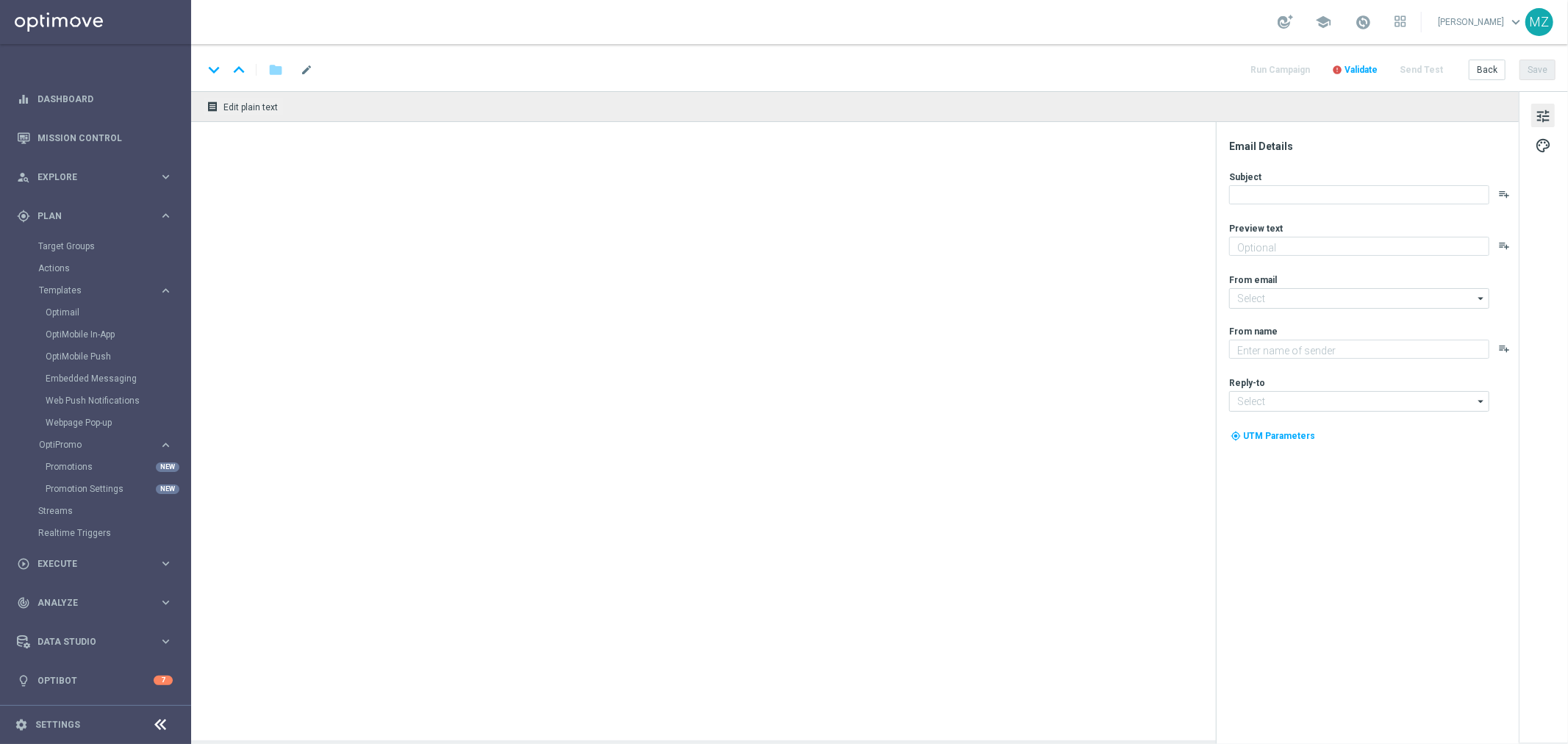
type textarea "Só hoje: leve 3 bilhetes pagando apenas 2!"
type textarea "[DOMAIN_NAME]"
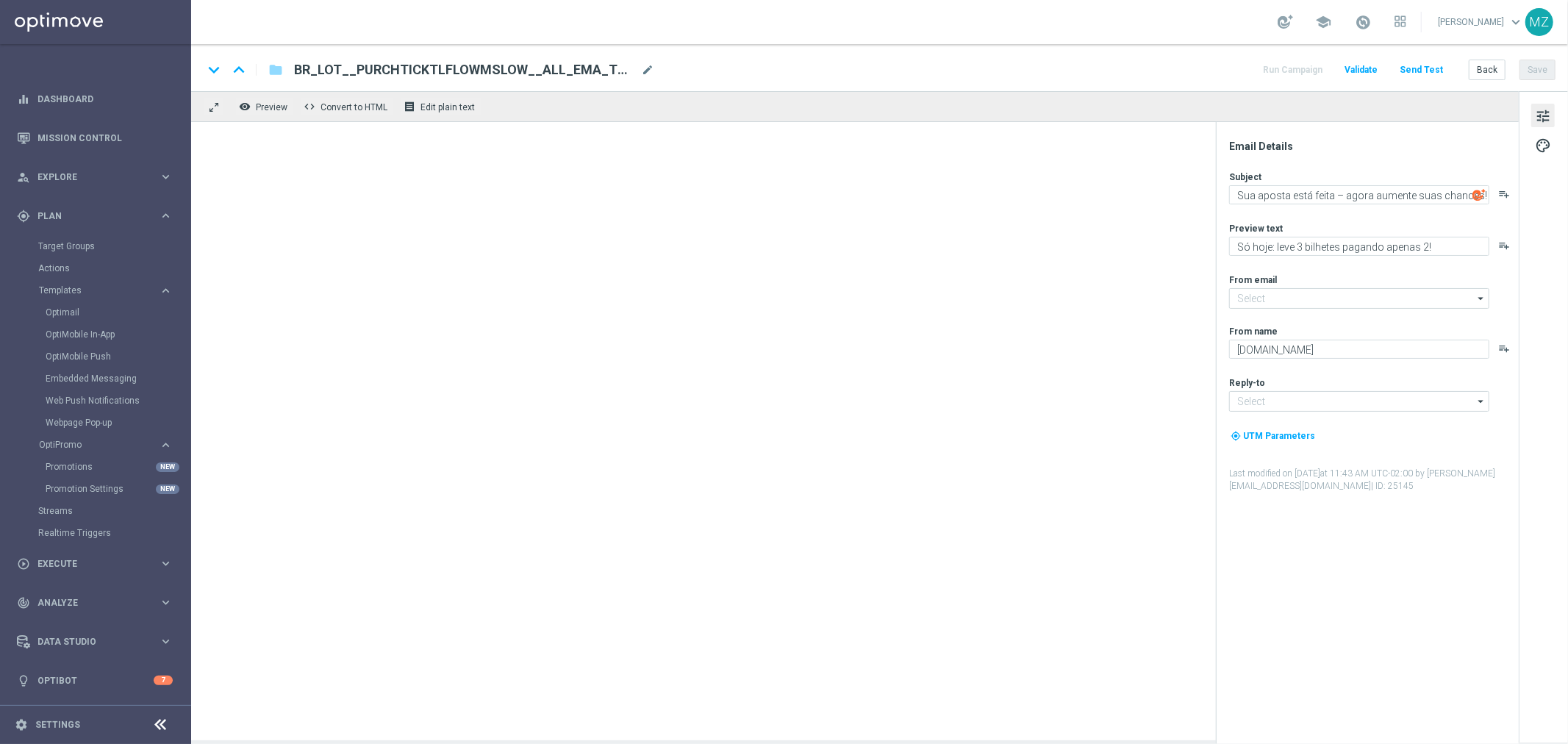
type input "[EMAIL_ADDRESS][DOMAIN_NAME]"
